Goal: Task Accomplishment & Management: Manage account settings

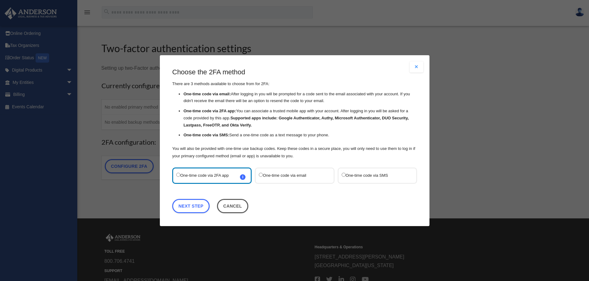
click at [353, 176] on label "One-time code via SMS" at bounding box center [373, 175] width 65 height 8
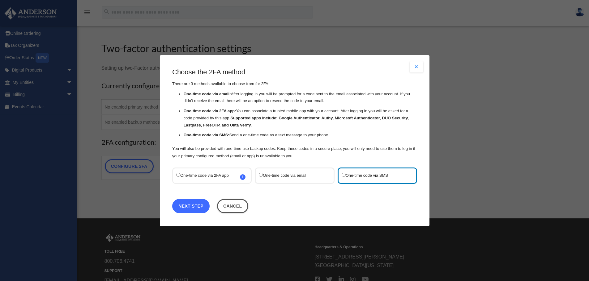
click at [200, 205] on link "Next Step" at bounding box center [190, 206] width 37 height 14
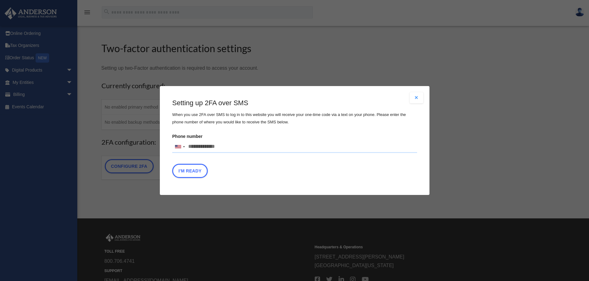
drag, startPoint x: 226, startPoint y: 147, endPoint x: 193, endPoint y: 148, distance: 32.8
click at [193, 148] on input "Phone number United States +1 United Kingdom +44 Afghanistan (‫افغانستان‬‎) +93…" at bounding box center [294, 147] width 245 height 12
drag, startPoint x: 234, startPoint y: 145, endPoint x: 196, endPoint y: 146, distance: 37.4
click at [196, 146] on input "Phone number United States +1 United Kingdom +44 Afghanistan (‫افغانستان‬‎) +93…" at bounding box center [294, 147] width 245 height 12
type input "**********"
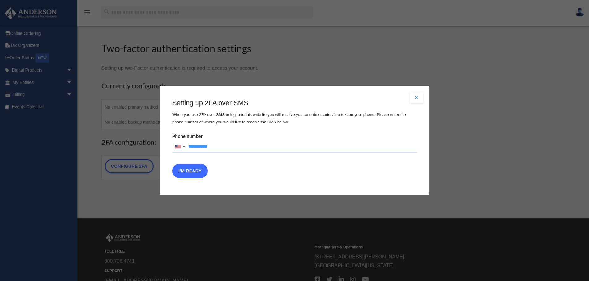
click at [203, 171] on button "I'm Ready" at bounding box center [190, 171] width 36 height 14
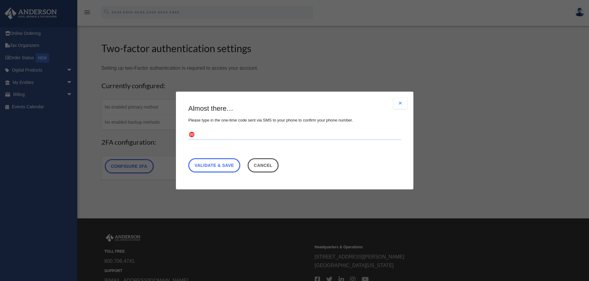
click at [226, 136] on input "text" at bounding box center [294, 135] width 213 height 10
click at [226, 163] on link "Validate & Save" at bounding box center [214, 166] width 52 height 14
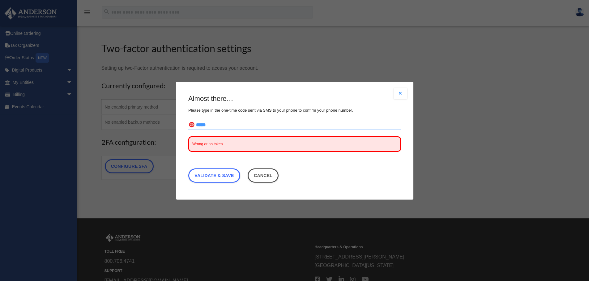
click at [203, 126] on input "*****" at bounding box center [294, 125] width 213 height 10
click at [202, 126] on input "*****" at bounding box center [294, 125] width 213 height 10
click at [256, 127] on input "******" at bounding box center [294, 125] width 213 height 10
type input "******"
click at [228, 175] on link "Validate & Save" at bounding box center [214, 175] width 52 height 14
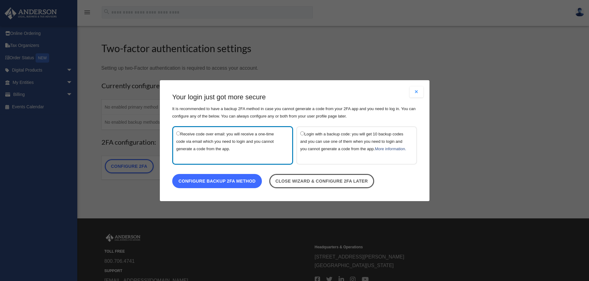
click at [237, 188] on link "Configure backup 2FA method" at bounding box center [217, 181] width 90 height 14
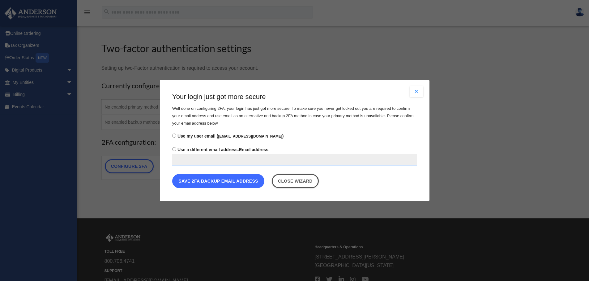
click at [245, 181] on button "Save 2FA backup email address" at bounding box center [218, 181] width 92 height 14
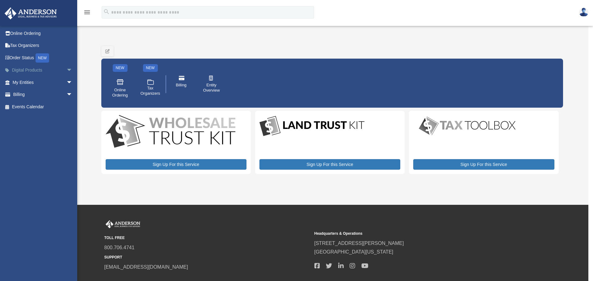
click at [37, 70] on link "Digital Products arrow_drop_down" at bounding box center [43, 70] width 78 height 12
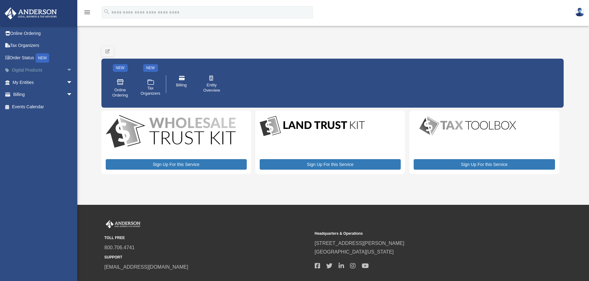
click at [66, 70] on span "arrow_drop_down" at bounding box center [72, 70] width 12 height 13
click at [27, 85] on link "My Entities arrow_drop_down" at bounding box center [43, 82] width 78 height 12
click at [66, 81] on span "arrow_drop_down" at bounding box center [72, 82] width 12 height 13
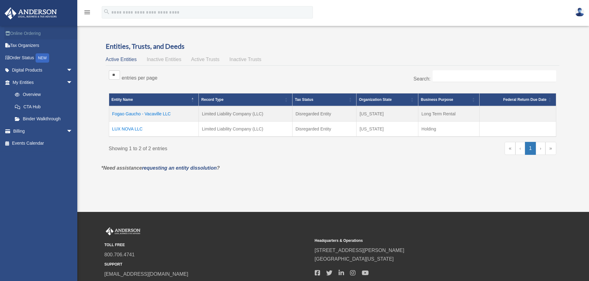
click at [31, 36] on link "Online Ordering" at bounding box center [43, 33] width 78 height 12
click at [66, 82] on span "arrow_drop_down" at bounding box center [72, 82] width 12 height 13
click at [38, 106] on link "Events Calendar" at bounding box center [43, 107] width 78 height 12
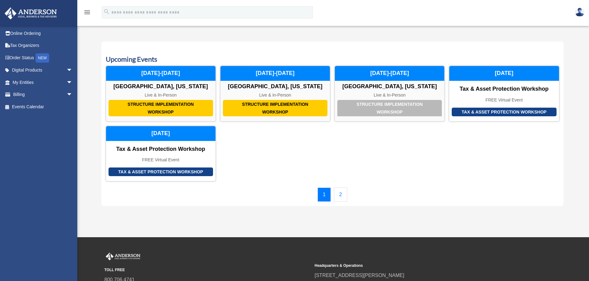
click at [178, 36] on div "Calendar date_range Published on Last updated [DATE] [DATE] by [PERSON_NAME] Ad…" at bounding box center [332, 124] width 462 height 180
click at [248, 35] on div "Calendar date_range Published on Last updated [DATE] [DATE] by [PERSON_NAME] Ad…" at bounding box center [332, 124] width 462 height 180
click at [181, 37] on div "Calendar date_range Published on Last updated [DATE] [DATE] by [PERSON_NAME] Ad…" at bounding box center [332, 124] width 462 height 180
click at [582, 13] on img at bounding box center [579, 12] width 9 height 9
